Goal: Information Seeking & Learning: Learn about a topic

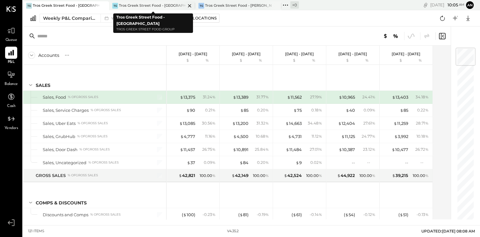
click at [145, 3] on div "TG Tros Greek Street Food - [GEOGRAPHIC_DATA]" at bounding box center [147, 6] width 76 height 6
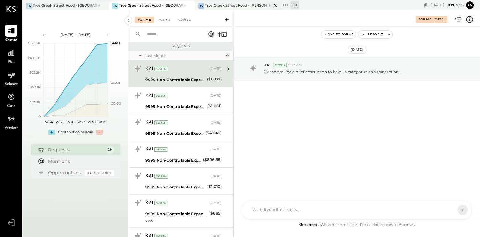
click at [232, 4] on div "Tros Greek Street Food - [PERSON_NAME]" at bounding box center [238, 5] width 67 height 5
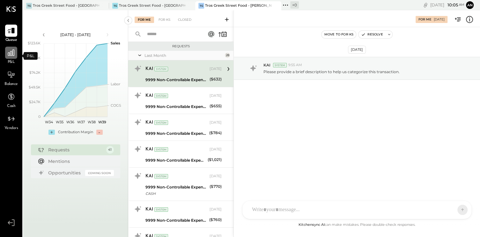
click at [12, 54] on icon at bounding box center [11, 52] width 6 height 6
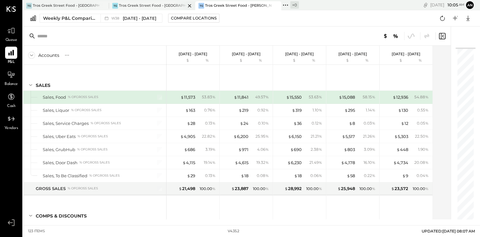
click at [163, 4] on div "Tros Greek Street Food - [GEOGRAPHIC_DATA]" at bounding box center [152, 5] width 67 height 5
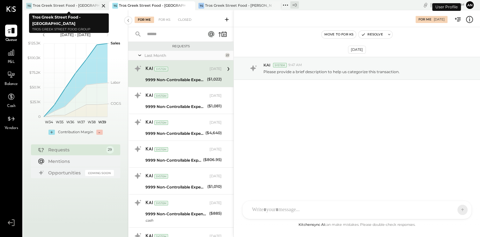
click at [72, 6] on div "Tros Greek Street Food - [GEOGRAPHIC_DATA]" at bounding box center [66, 5] width 67 height 5
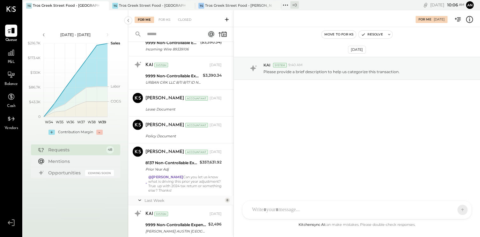
scroll to position [1052, 0]
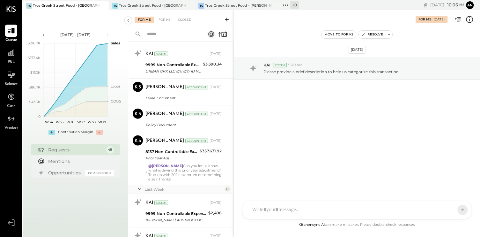
click at [141, 186] on icon at bounding box center [139, 189] width 6 height 16
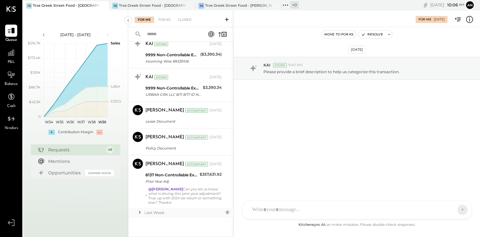
scroll to position [1025, 0]
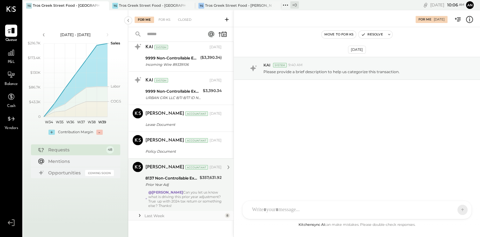
click at [171, 181] on div "Prior Year Adj" at bounding box center [171, 184] width 52 height 6
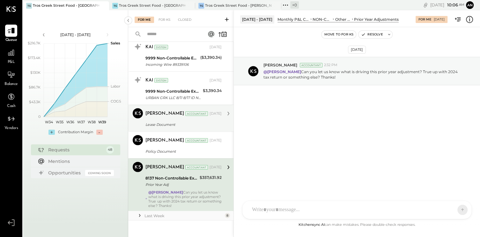
click at [162, 113] on div "Manoj Bhagat Accountant Sep 12, 2025" at bounding box center [183, 113] width 76 height 9
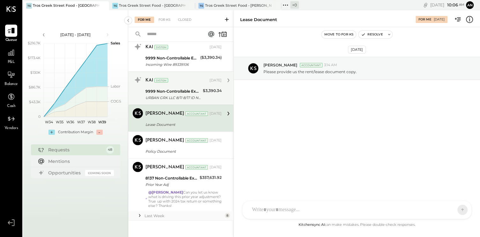
click at [167, 82] on div "KAI System Sep 01, 2025" at bounding box center [183, 80] width 76 height 11
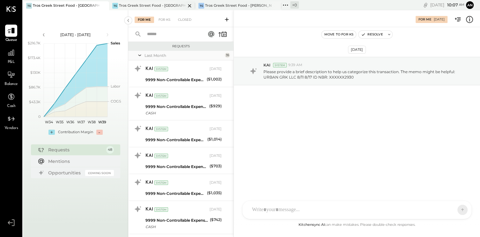
click at [164, 4] on div "Tros Greek Street Food - [GEOGRAPHIC_DATA]" at bounding box center [152, 5] width 67 height 5
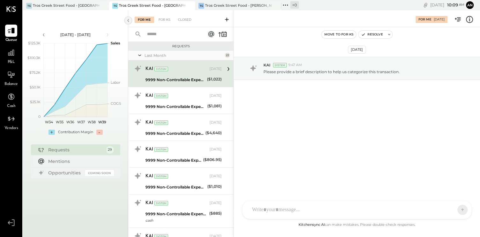
click at [128, 19] on icon at bounding box center [128, 20] width 2 height 3
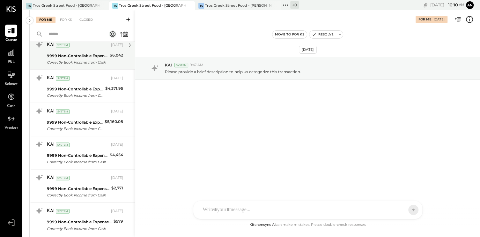
scroll to position [703, 0]
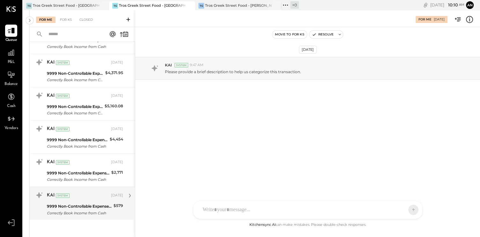
click at [84, 195] on div "KAI System" at bounding box center [78, 195] width 63 height 6
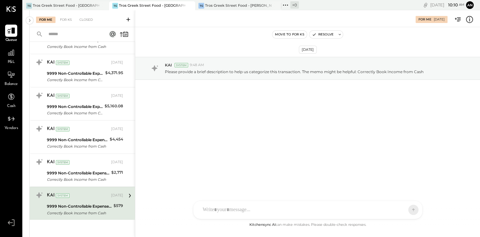
click at [14, 31] on icon at bounding box center [11, 31] width 8 height 6
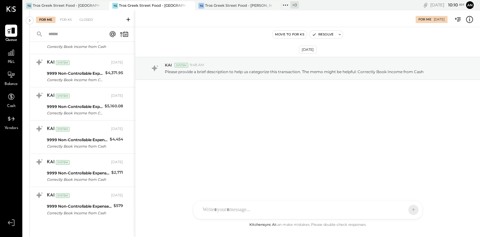
click at [10, 27] on icon at bounding box center [11, 30] width 8 height 8
click at [32, 21] on icon at bounding box center [29, 20] width 7 height 11
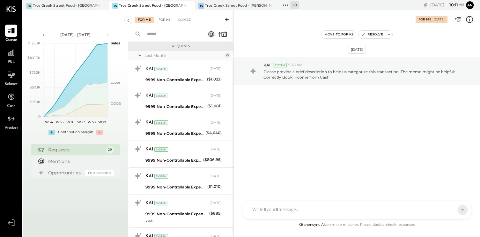
click at [167, 18] on div "For KS" at bounding box center [164, 20] width 18 height 6
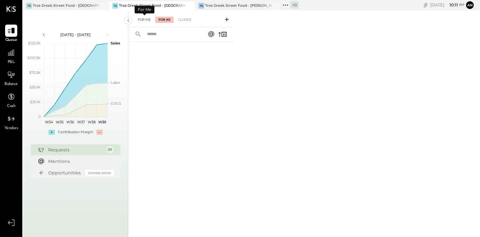
click at [147, 19] on div "For Me" at bounding box center [144, 20] width 19 height 6
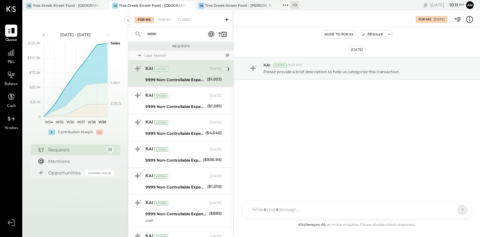
click at [186, 68] on div "KAI System" at bounding box center [176, 69] width 63 height 6
click at [226, 68] on icon at bounding box center [228, 69] width 8 height 8
click at [295, 65] on span "9:47 AM" at bounding box center [295, 64] width 14 height 5
click at [296, 65] on span "9:47 AM" at bounding box center [295, 64] width 14 height 5
click at [340, 65] on div "KAI System 9:47 AM" at bounding box center [368, 64] width 211 height 5
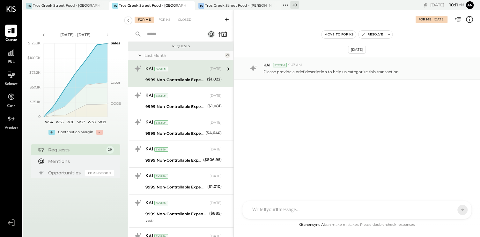
click at [382, 72] on p "Please provide a brief description to help us categorize this transaction." at bounding box center [331, 71] width 136 height 5
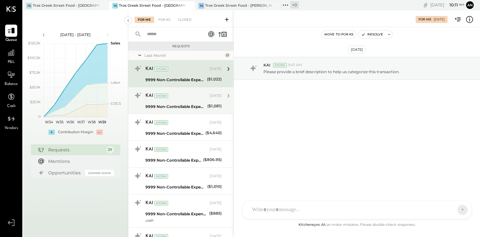
click at [189, 92] on div "KAI System" at bounding box center [176, 95] width 63 height 6
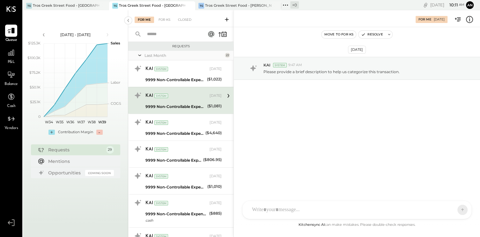
click at [280, 211] on div "SA Stephanie Abanilla AJ Anthony J. Meneses VD Vikesh Darji MB Manoj Bhagat Use…" at bounding box center [356, 209] width 229 height 18
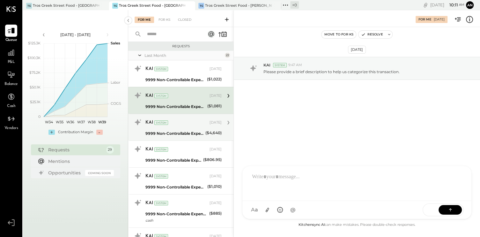
click at [163, 129] on div "9999 Non-Controllable Expenses:Other Income and Expenses:To Be Classified P&L" at bounding box center [174, 133] width 58 height 8
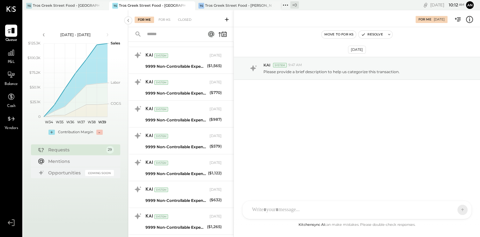
scroll to position [416, 0]
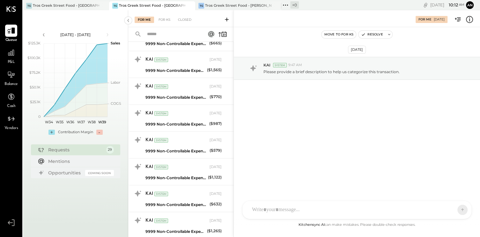
click at [10, 29] on icon at bounding box center [11, 30] width 8 height 8
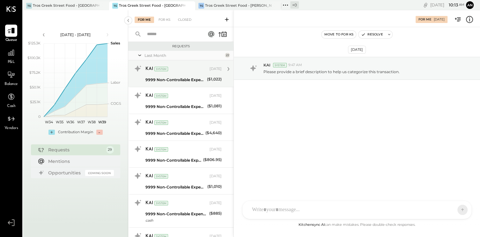
click at [181, 71] on div "KAI System" at bounding box center [176, 69] width 63 height 6
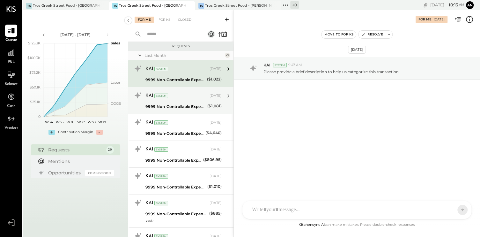
click at [174, 96] on div "KAI System" at bounding box center [176, 95] width 63 height 6
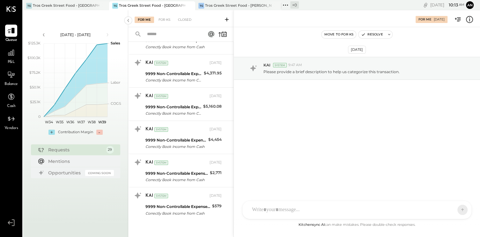
scroll to position [703, 0]
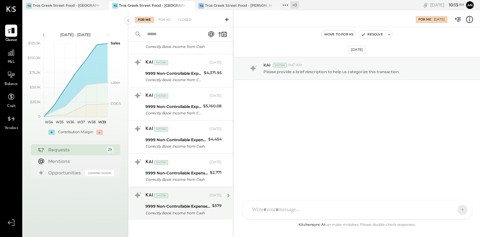
click at [178, 197] on div "KAI System Sep 18, 2025" at bounding box center [183, 195] width 76 height 11
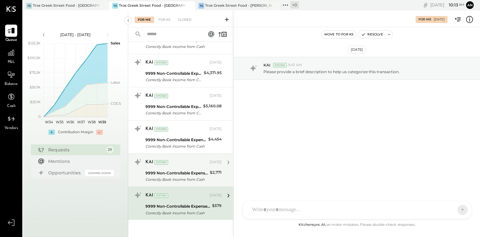
click at [172, 176] on div "Correctly Book Income from Cash" at bounding box center [176, 179] width 62 height 6
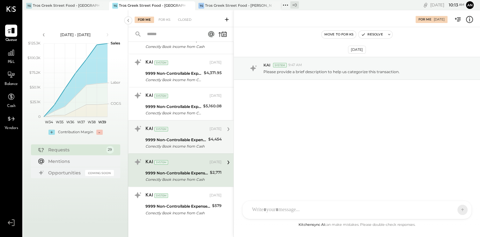
click at [171, 139] on div "9999 Non-Controllable Expenses:Other Income and Expenses:To Be Classified P&L" at bounding box center [175, 139] width 61 height 6
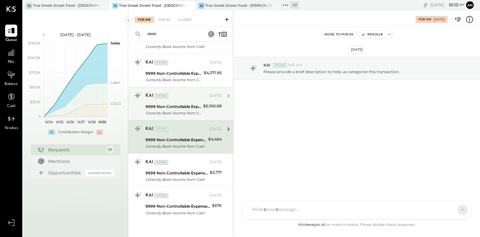
click at [177, 110] on div "Correctly Book Income from Cash" at bounding box center [173, 113] width 56 height 6
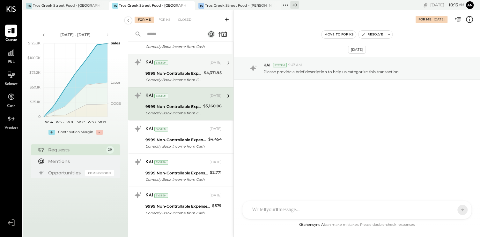
click at [176, 74] on div "9999 Non-Controllable Expenses:Other Income and Expenses:To Be Classified P&L" at bounding box center [173, 73] width 56 height 6
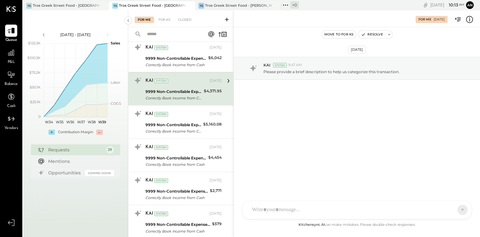
scroll to position [671, 0]
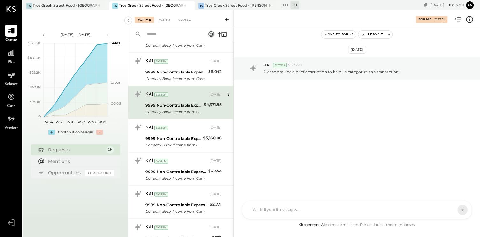
click at [176, 75] on div "Correctly Book Income from Cash" at bounding box center [175, 78] width 61 height 6
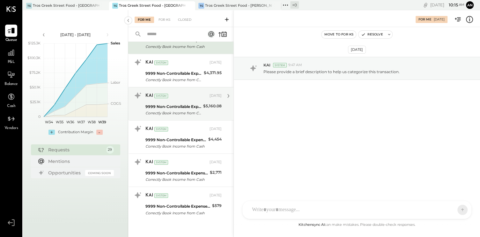
click at [192, 110] on div "Correctly Book Income from Cash" at bounding box center [173, 113] width 56 height 6
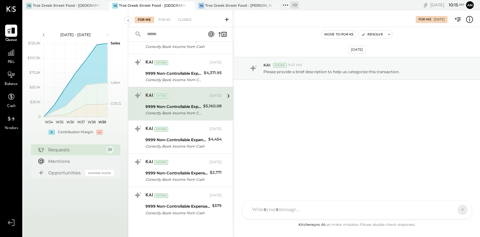
click at [13, 35] on div at bounding box center [11, 31] width 12 height 12
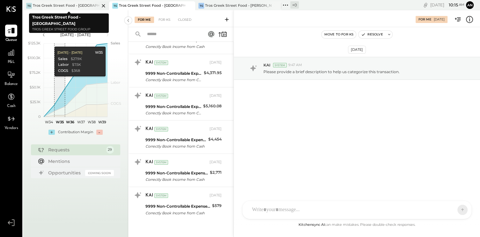
click at [66, 7] on div "Tros Greek Street Food - [GEOGRAPHIC_DATA]" at bounding box center [66, 5] width 67 height 5
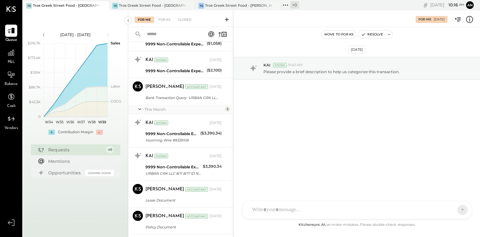
scroll to position [956, 0]
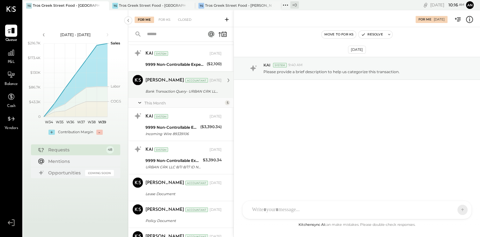
click at [194, 88] on div "Bank Transaction Query- URBAN GRK LLC ****2930" at bounding box center [182, 91] width 74 height 6
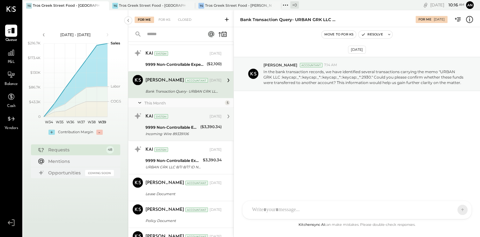
click at [175, 119] on div "KAI System Sep 01, 2025 9999 Non-Controllable Expenses:Other Income and Expense…" at bounding box center [183, 124] width 76 height 26
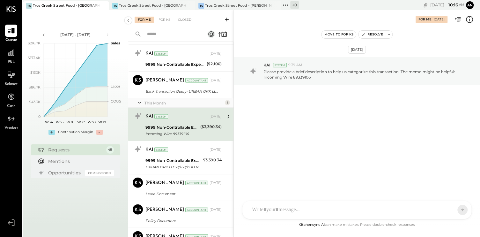
click at [182, 120] on div "KAI System Sep 01, 2025 9999 Non-Controllable Expenses:Other Income and Expense…" at bounding box center [183, 124] width 76 height 26
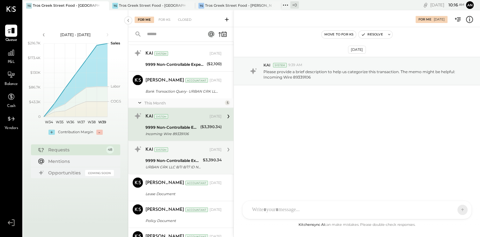
click at [194, 157] on div "9999 Non-Controllable Expenses:Other Income and Expenses:To Be Classified P&L" at bounding box center [172, 160] width 55 height 6
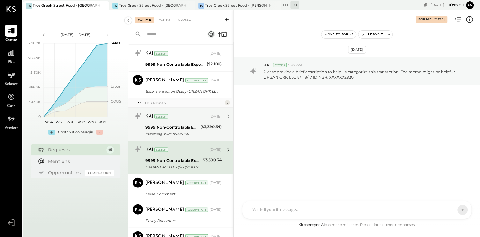
click at [193, 130] on div "Incoming Wire 89339106" at bounding box center [171, 133] width 53 height 6
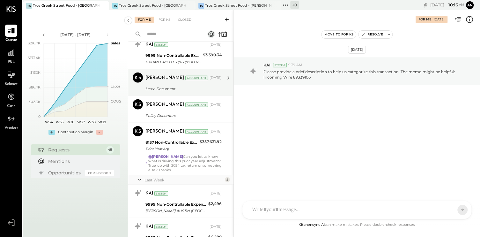
scroll to position [1084, 0]
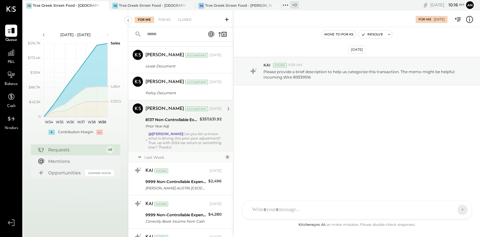
click at [214, 116] on div "$357,631.92" at bounding box center [211, 119] width 22 height 6
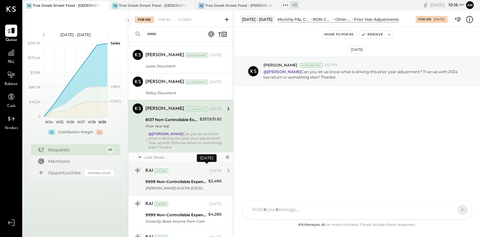
click at [215, 169] on div "[DATE]" at bounding box center [215, 170] width 12 height 5
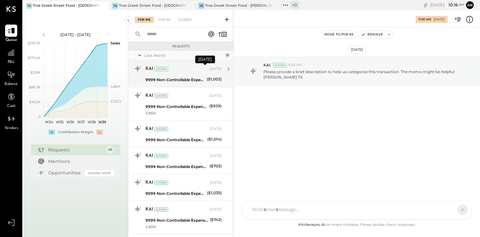
click at [209, 68] on div "[DATE]" at bounding box center [215, 68] width 12 height 5
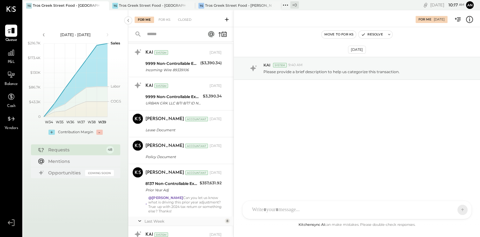
scroll to position [1052, 0]
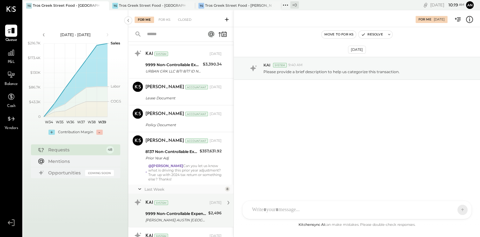
click at [164, 209] on div "9999 Non-Controllable Expenses:Other Income and Expenses:To Be Classified P&L L…" at bounding box center [175, 216] width 61 height 14
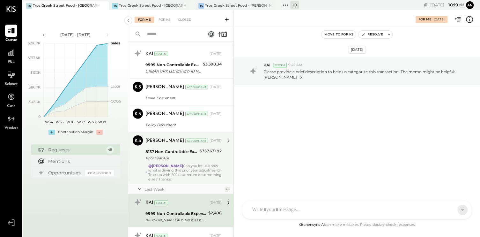
click at [140, 185] on icon at bounding box center [139, 189] width 6 height 16
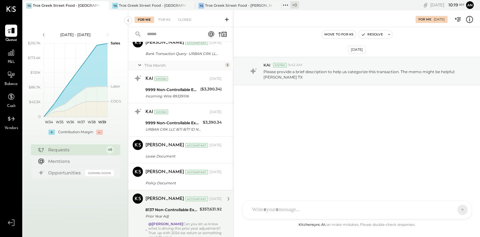
scroll to position [1025, 0]
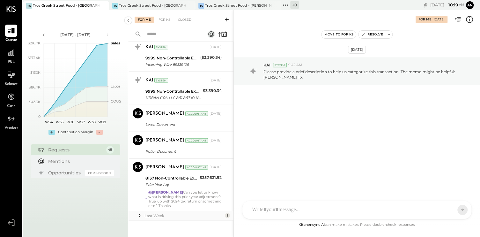
click at [143, 212] on div "Last Week 8" at bounding box center [180, 216] width 105 height 10
click at [139, 212] on icon at bounding box center [139, 215] width 6 height 6
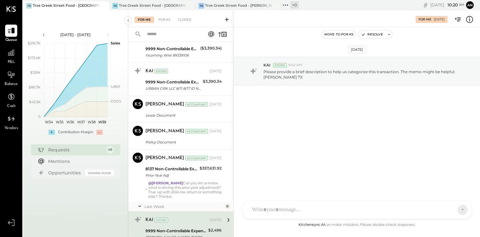
scroll to position [1003, 0]
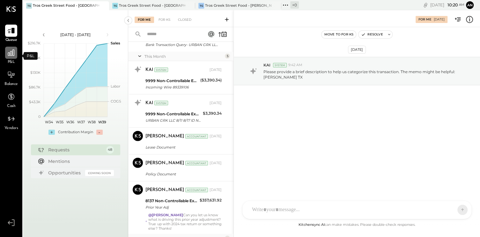
click at [10, 55] on icon at bounding box center [11, 52] width 6 height 6
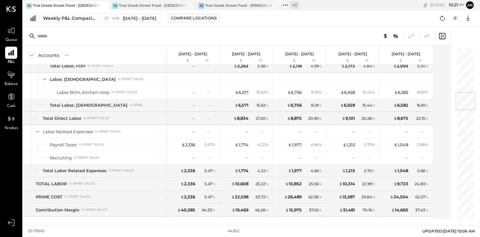
scroll to position [373, 0]
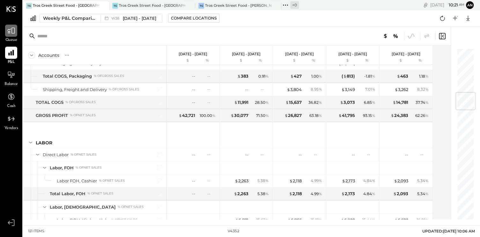
click at [15, 32] on icon at bounding box center [11, 30] width 8 height 8
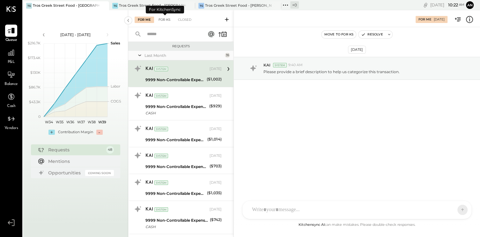
click at [166, 18] on div "For KS" at bounding box center [164, 20] width 18 height 6
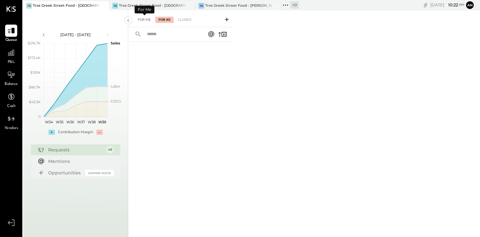
click at [142, 21] on div "For Me" at bounding box center [144, 20] width 19 height 6
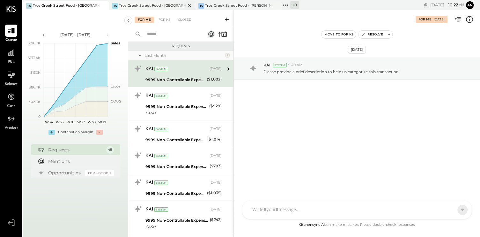
click at [158, 4] on div "Tros Greek Street Food - [GEOGRAPHIC_DATA]" at bounding box center [152, 5] width 67 height 5
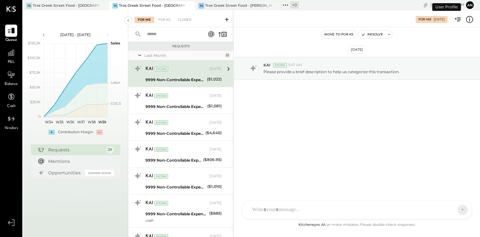
click at [469, 4] on button "An" at bounding box center [470, 5] width 8 height 8
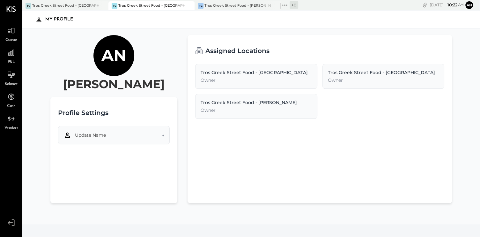
click at [162, 135] on span "→" at bounding box center [163, 135] width 3 height 6
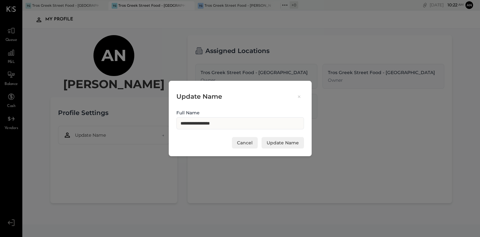
click at [242, 139] on button "Cancel" at bounding box center [245, 142] width 26 height 11
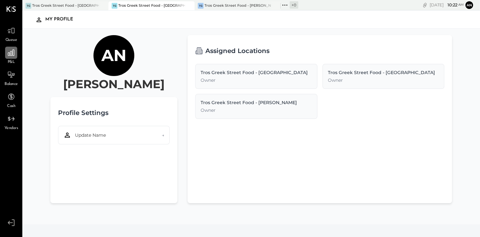
click at [14, 55] on icon at bounding box center [11, 52] width 6 height 6
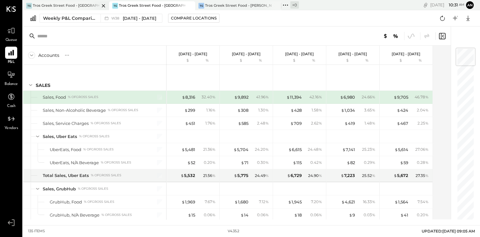
click at [78, 7] on div "Tros Greek Street Food - [GEOGRAPHIC_DATA]" at bounding box center [66, 5] width 67 height 5
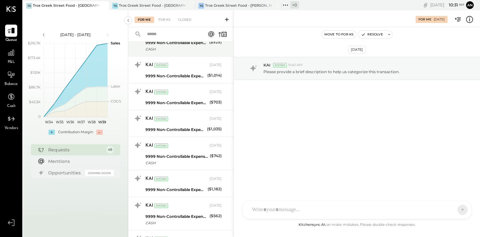
scroll to position [96, 0]
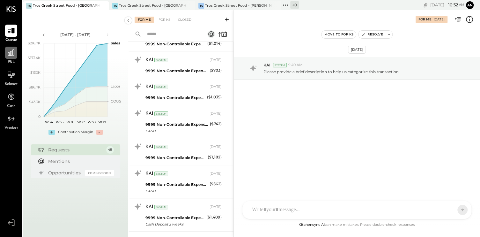
click at [13, 52] on icon at bounding box center [11, 52] width 6 height 6
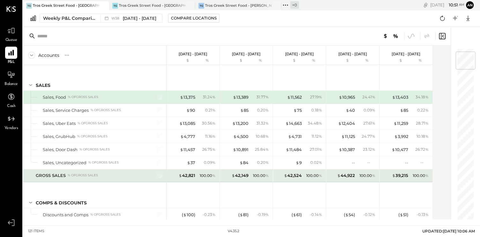
scroll to position [64, 0]
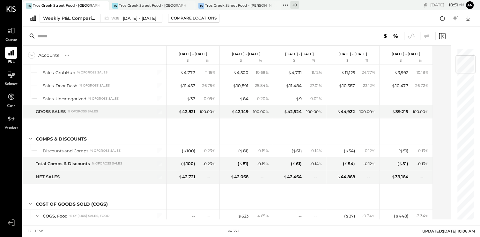
click at [149, 0] on div "TG Tros Greek Street Food - Hoboken TG Tros Greek Street Food - Jersey City TG …" at bounding box center [192, 5] width 338 height 10
click at [150, 4] on div "Tros Greek Street Food - [GEOGRAPHIC_DATA]" at bounding box center [152, 5] width 67 height 5
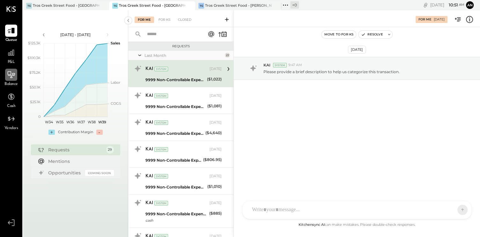
click at [8, 78] on icon at bounding box center [11, 74] width 8 height 8
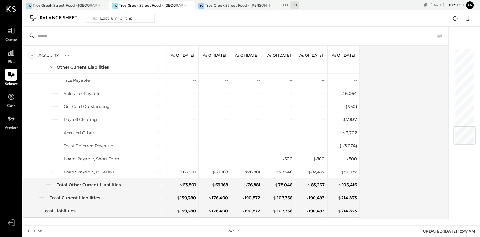
scroll to position [654, 0]
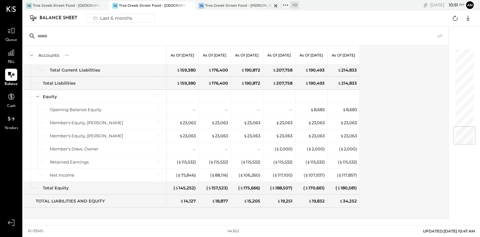
click at [246, 5] on div "Tros Greek Street Food - [PERSON_NAME]" at bounding box center [238, 5] width 67 height 5
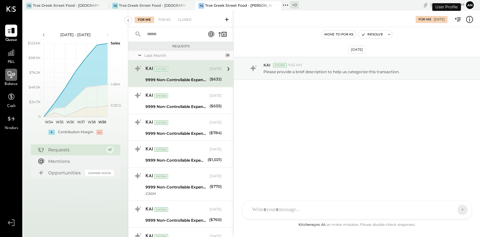
click at [5, 76] on div at bounding box center [11, 75] width 12 height 12
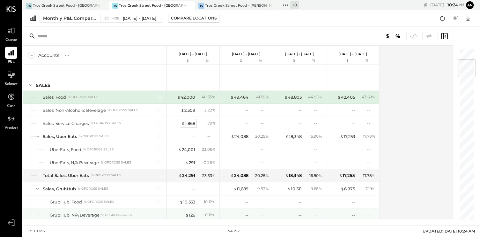
scroll to position [96, 0]
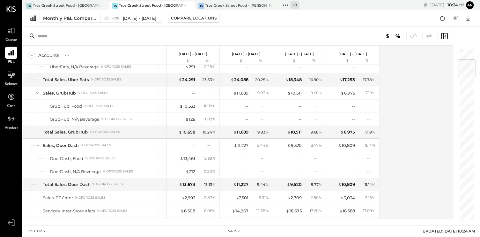
click at [167, 1] on div "TG Tros Greek Street Food - [GEOGRAPHIC_DATA]" at bounding box center [152, 5] width 86 height 9
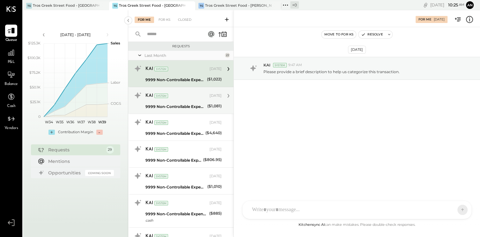
click at [164, 100] on div "KAI System [DATE]" at bounding box center [183, 95] width 76 height 11
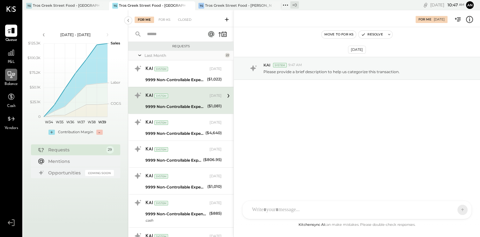
click at [13, 79] on div at bounding box center [11, 75] width 12 height 12
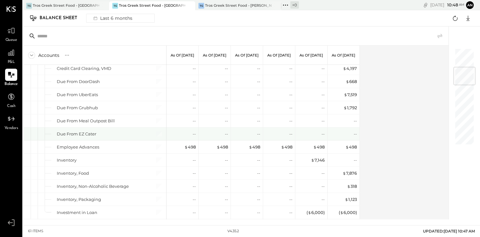
scroll to position [191, 0]
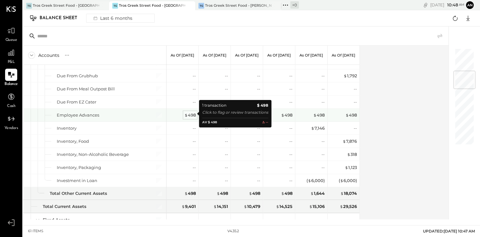
click at [192, 113] on div "$ 498" at bounding box center [189, 115] width 11 height 6
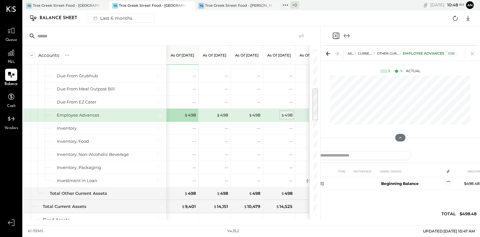
click at [285, 114] on div "$ 498" at bounding box center [286, 115] width 11 height 6
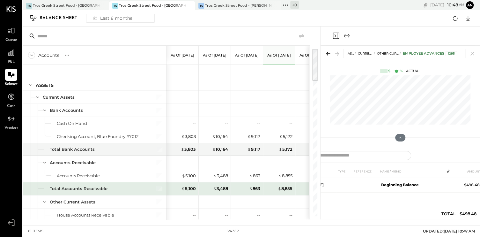
scroll to position [127, 0]
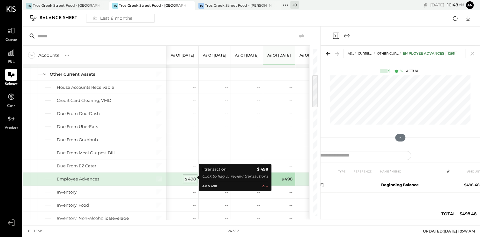
click at [190, 176] on div "$ 498" at bounding box center [189, 179] width 11 height 6
click at [192, 177] on div "$ 498" at bounding box center [189, 179] width 11 height 6
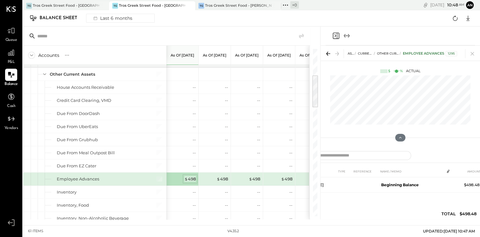
click at [188, 178] on div "$ 498" at bounding box center [189, 179] width 11 height 6
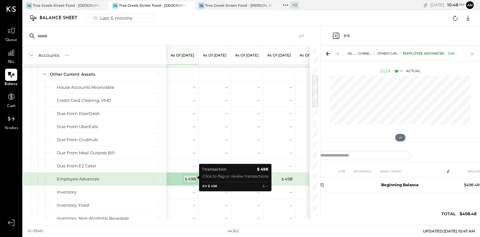
click at [189, 178] on div "$ 498" at bounding box center [189, 179] width 11 height 6
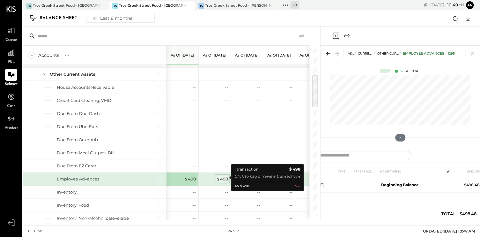
click at [222, 179] on div "$ 498" at bounding box center [221, 179] width 11 height 6
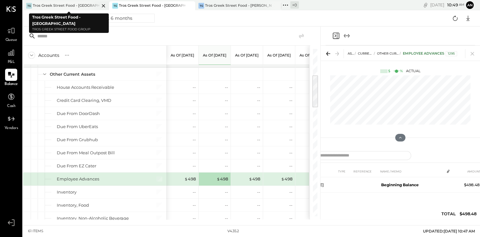
click at [70, 6] on div "Tros Greek Street Food - [GEOGRAPHIC_DATA]" at bounding box center [66, 5] width 67 height 5
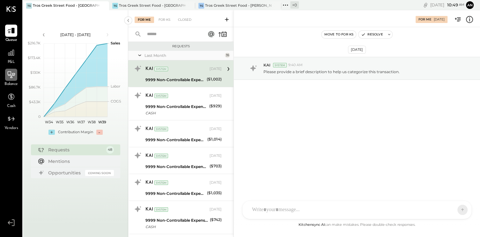
click at [8, 74] on icon at bounding box center [11, 74] width 7 height 7
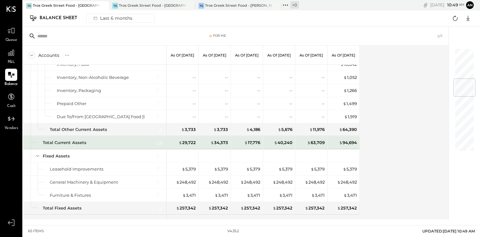
scroll to position [223, 0]
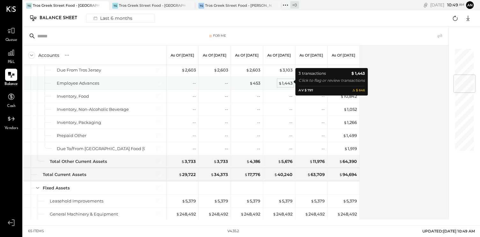
click at [287, 81] on div "$ 1,443" at bounding box center [285, 83] width 14 height 6
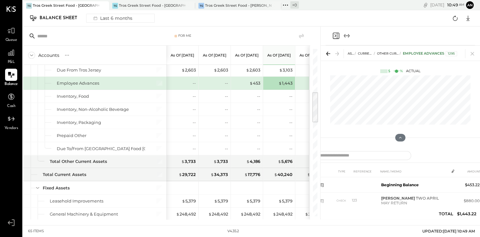
click at [305, 80] on div "$ 1,443" at bounding box center [311, 83] width 25 height 6
click at [282, 81] on div "$ 1,443" at bounding box center [285, 83] width 14 height 6
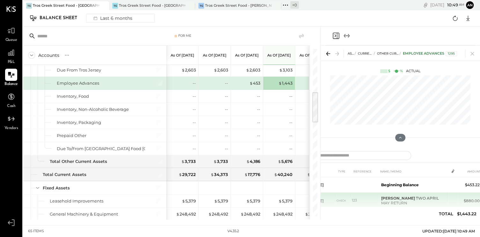
click at [404, 201] on td "[PERSON_NAME] TWO APRIL MAY RETURN" at bounding box center [413, 200] width 70 height 16
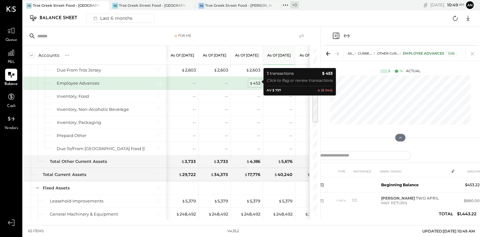
click at [258, 83] on div "$ 453" at bounding box center [254, 83] width 11 height 6
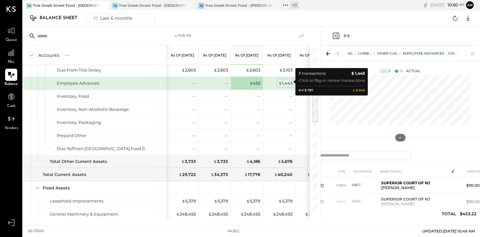
click at [285, 82] on div "$ 1,443" at bounding box center [285, 83] width 14 height 6
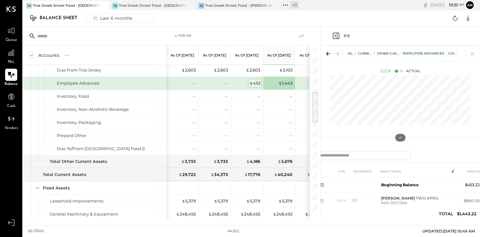
click at [254, 82] on div "$ 453" at bounding box center [254, 83] width 11 height 6
